Goal: Task Accomplishment & Management: Use online tool/utility

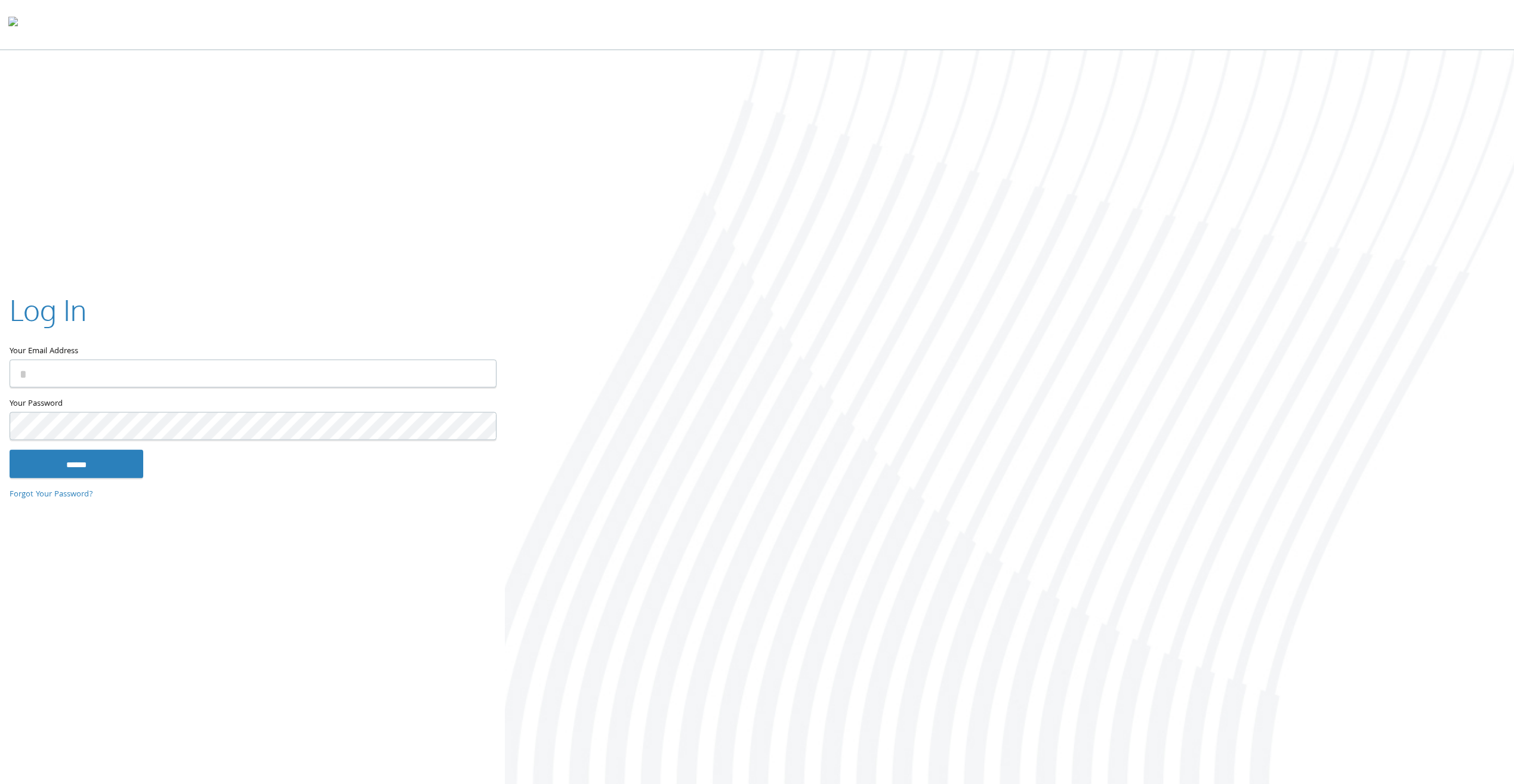
type input "**********"
click at [124, 458] on input "******" at bounding box center [76, 463] width 134 height 28
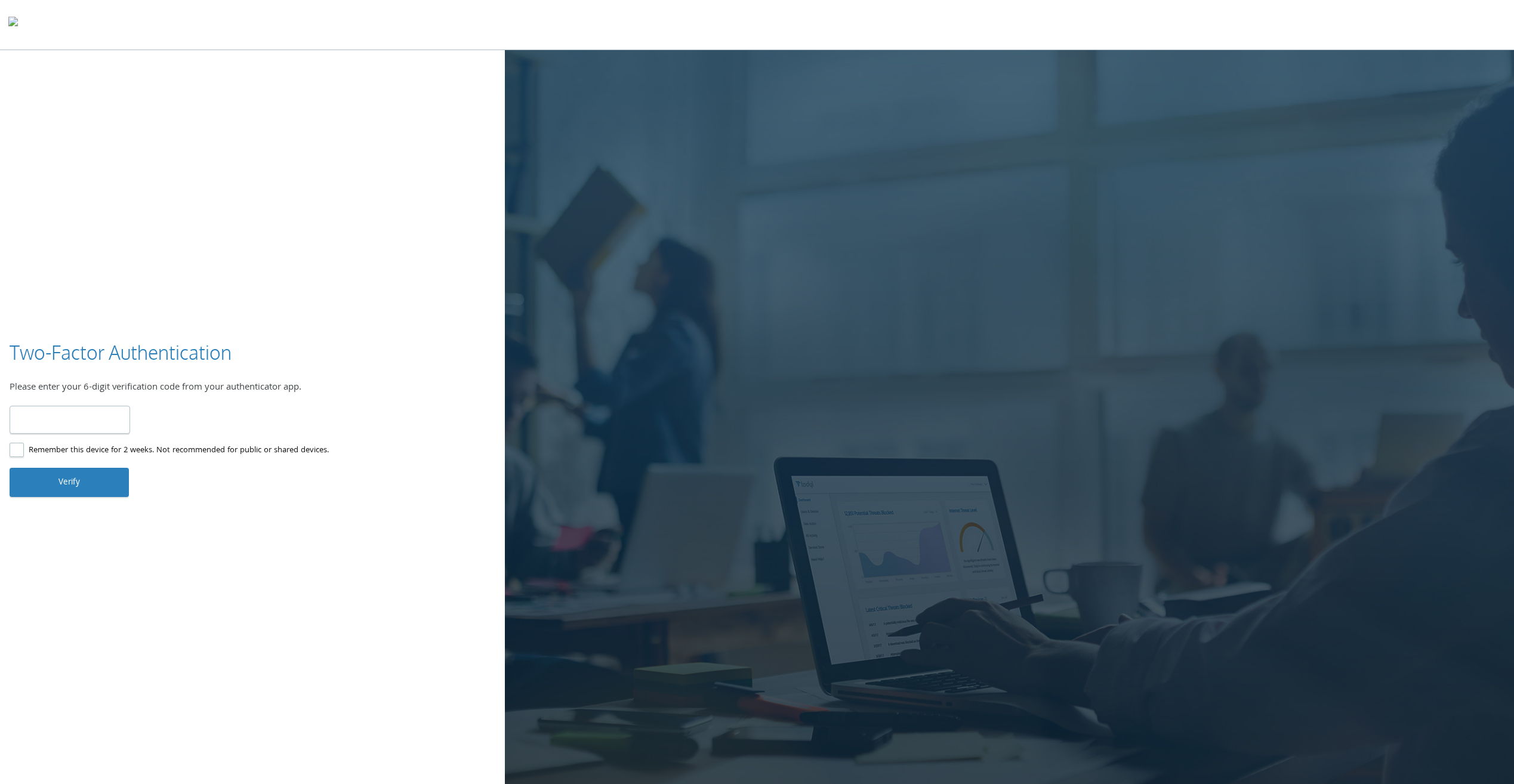
click at [100, 415] on input "number" at bounding box center [70, 419] width 121 height 28
type input "******"
